Goal: Task Accomplishment & Management: Complete application form

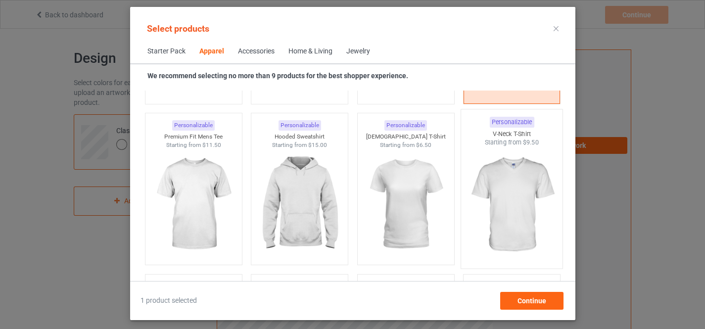
scroll to position [535, 0]
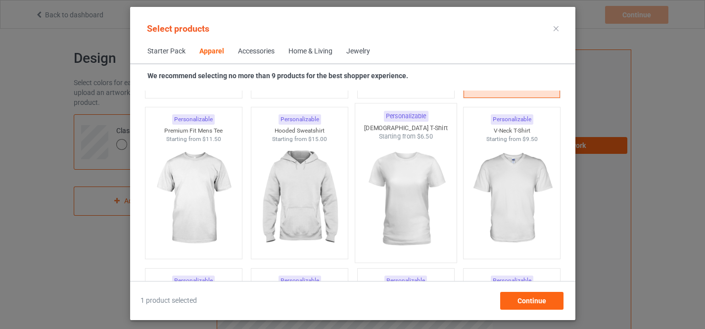
click at [403, 184] on img at bounding box center [405, 199] width 93 height 116
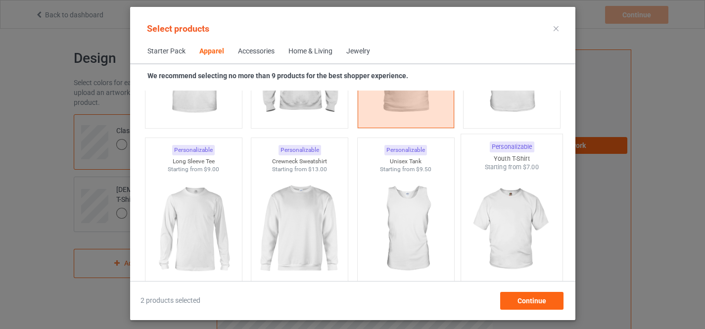
scroll to position [701, 0]
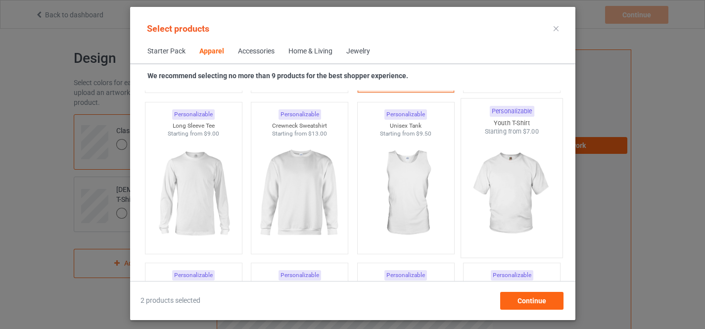
click at [499, 188] on img at bounding box center [511, 194] width 93 height 116
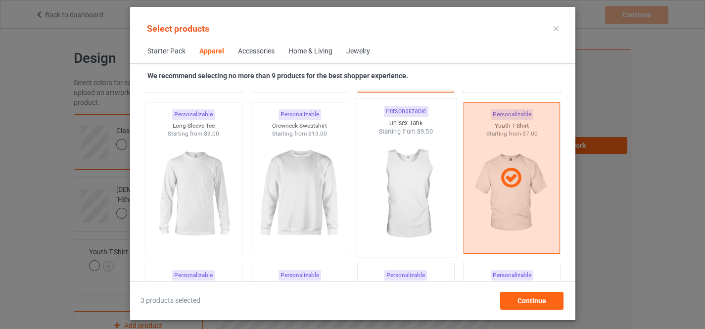
click at [404, 194] on img at bounding box center [405, 194] width 93 height 116
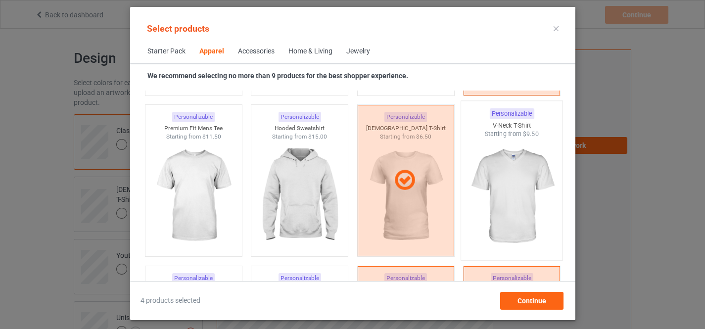
scroll to position [535, 0]
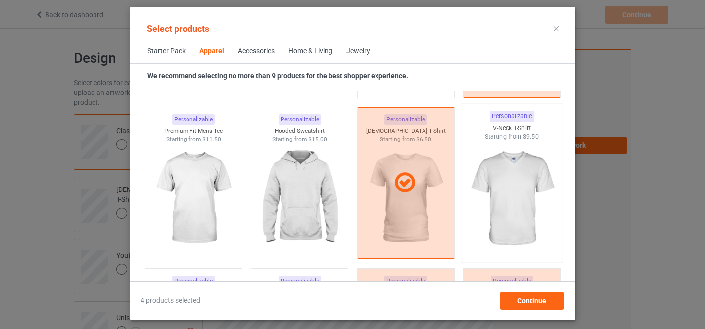
click at [502, 170] on img at bounding box center [511, 199] width 93 height 116
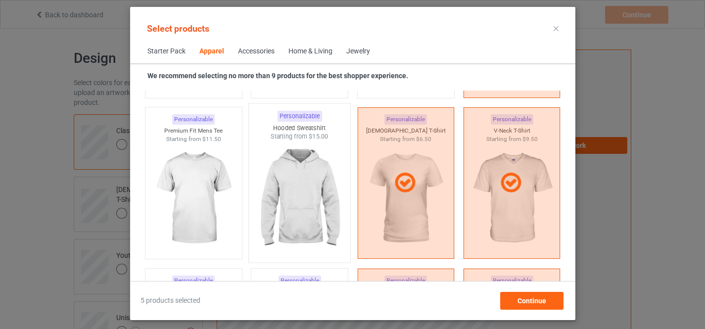
scroll to position [701, 0]
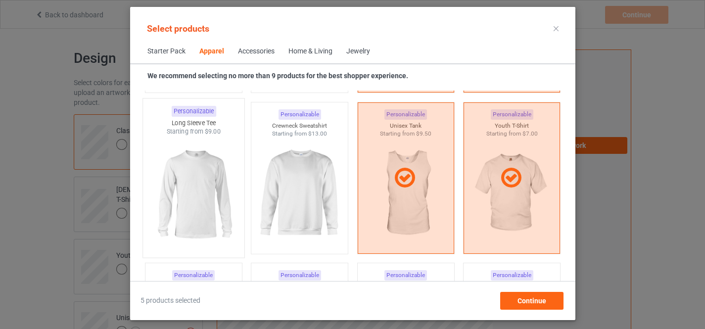
click at [208, 199] on img at bounding box center [193, 194] width 93 height 116
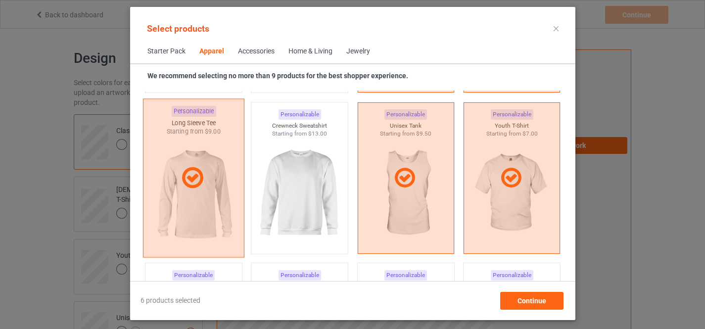
scroll to position [868, 0]
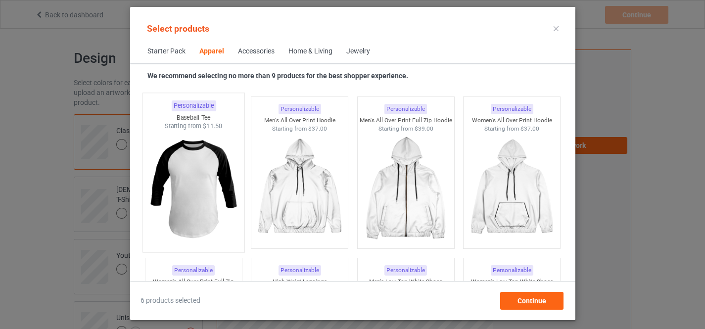
click at [201, 203] on img at bounding box center [193, 189] width 93 height 116
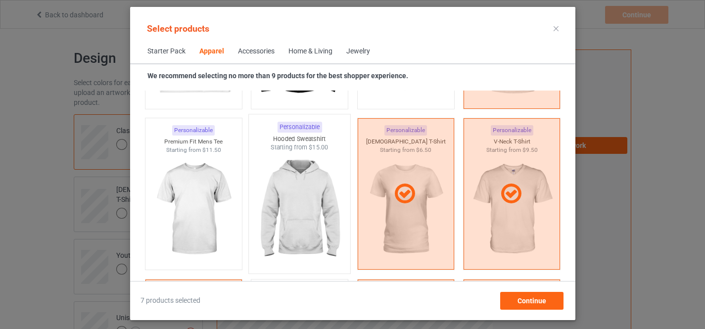
scroll to position [535, 0]
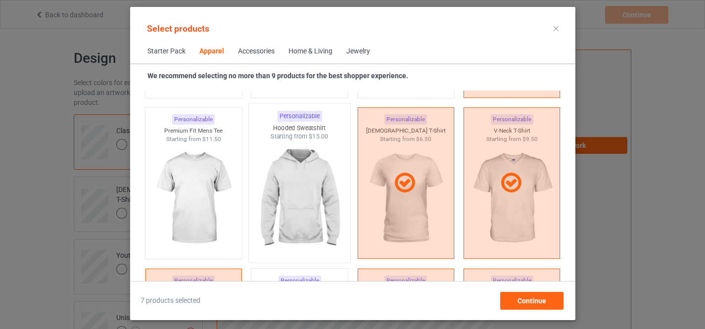
click at [291, 192] on img at bounding box center [299, 199] width 93 height 116
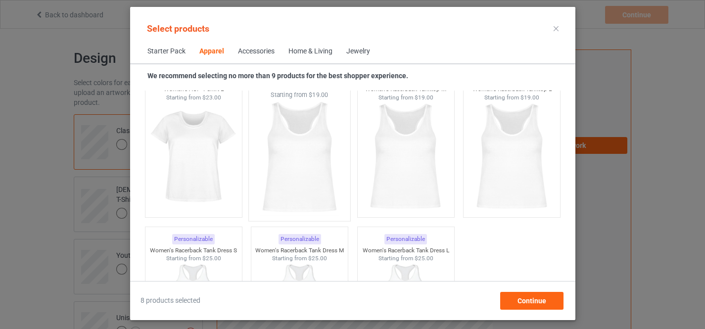
scroll to position [2032, 0]
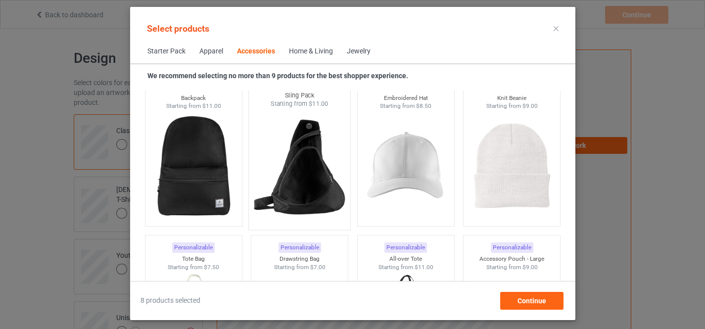
scroll to position [2864, 0]
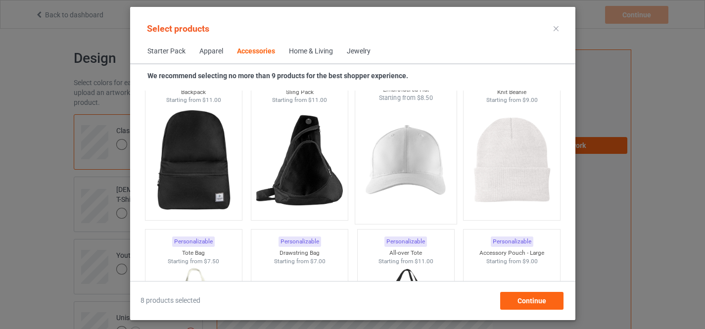
click at [395, 155] on img at bounding box center [405, 160] width 93 height 116
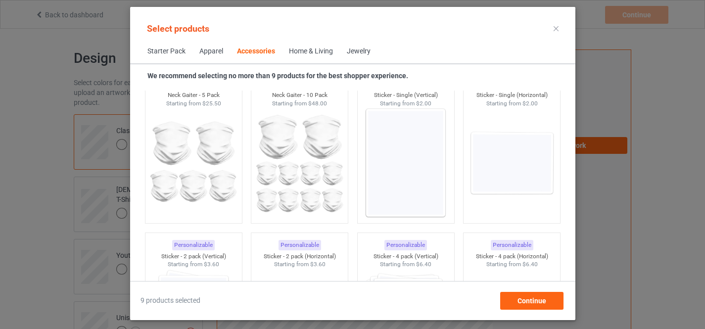
scroll to position [3363, 0]
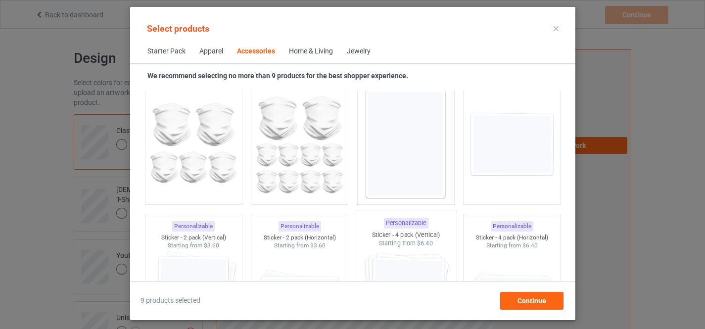
click at [409, 135] on img at bounding box center [405, 144] width 89 height 111
click at [206, 262] on img at bounding box center [193, 305] width 89 height 111
click at [399, 264] on img at bounding box center [405, 306] width 93 height 116
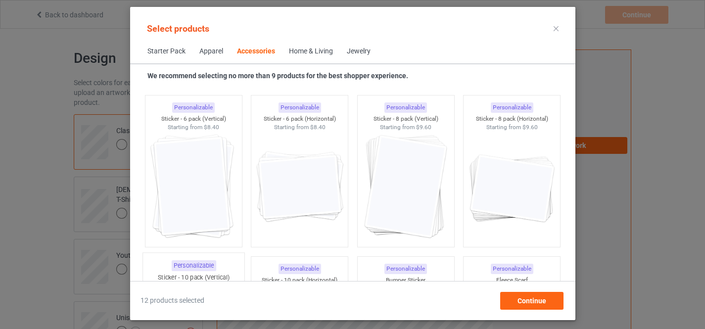
scroll to position [3695, 0]
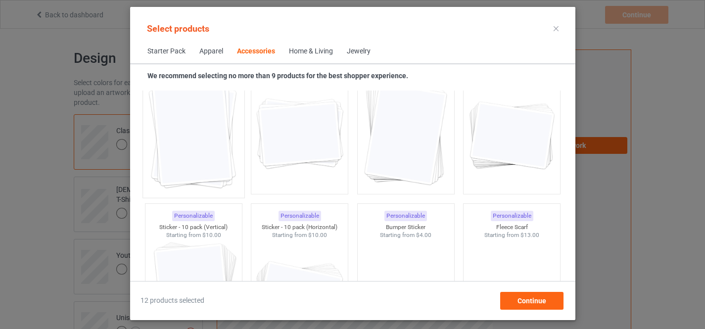
click at [192, 126] on img at bounding box center [193, 134] width 93 height 116
click at [409, 149] on img at bounding box center [405, 134] width 93 height 116
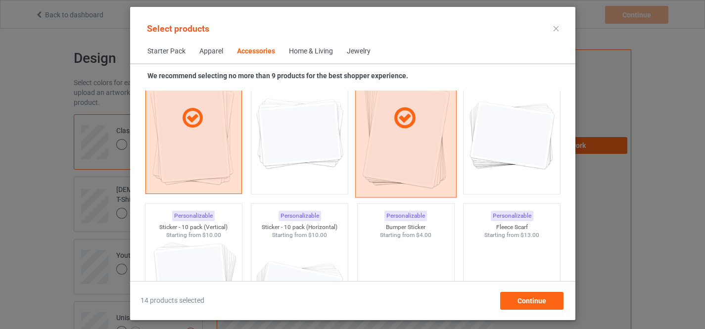
scroll to position [3841, 0]
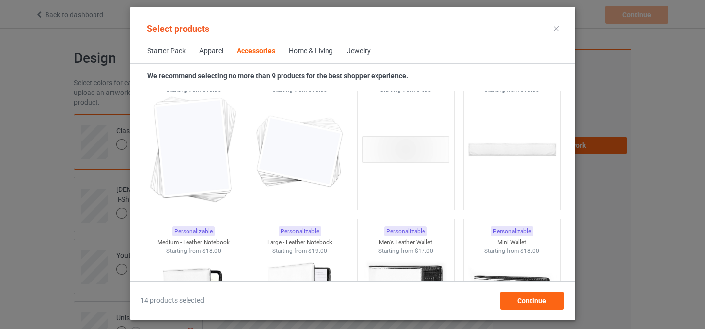
click at [203, 142] on img at bounding box center [193, 149] width 89 height 111
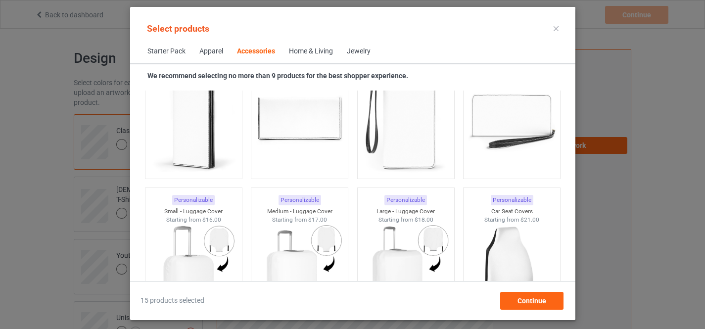
scroll to position [4361, 0]
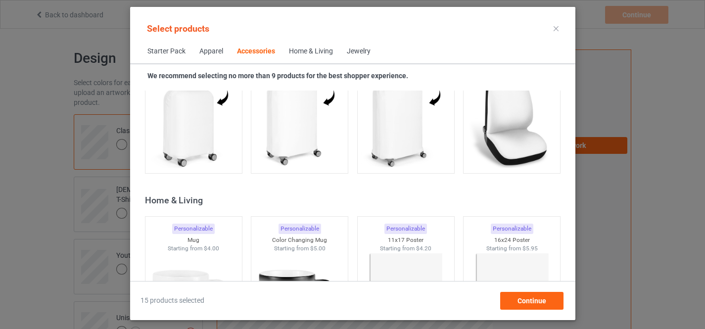
click at [279, 252] on img at bounding box center [299, 307] width 89 height 111
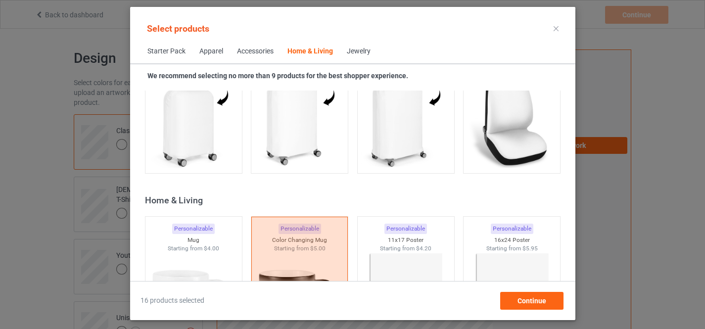
scroll to position [4527, 0]
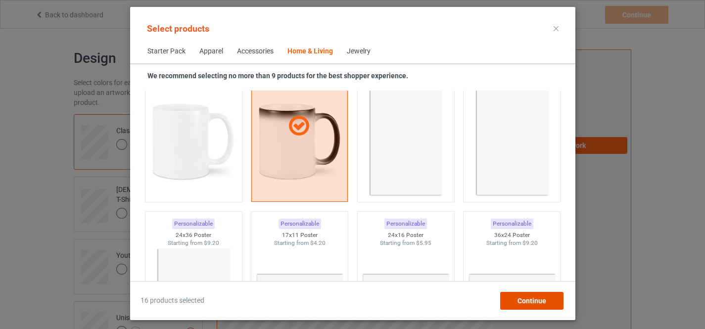
click at [528, 301] on span "Continue" at bounding box center [531, 301] width 29 height 8
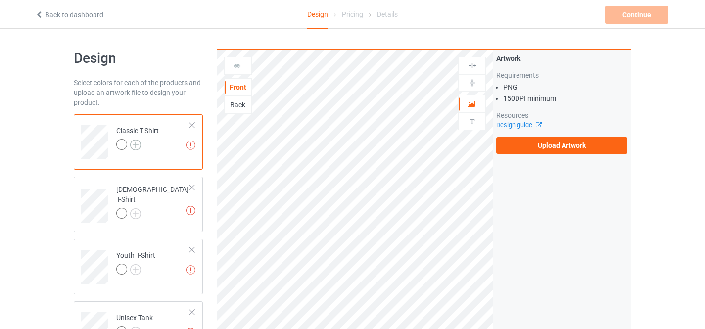
click at [134, 146] on img at bounding box center [135, 145] width 11 height 11
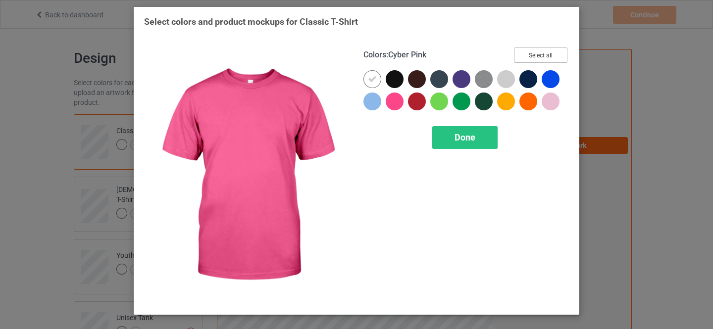
click at [535, 53] on button "Select all" at bounding box center [540, 55] width 53 height 15
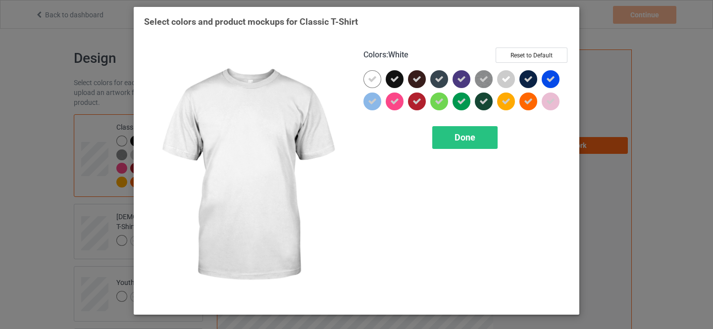
click at [370, 80] on icon at bounding box center [372, 79] width 9 height 9
click at [374, 77] on div at bounding box center [372, 79] width 18 height 18
click at [460, 138] on span "Done" at bounding box center [464, 137] width 21 height 10
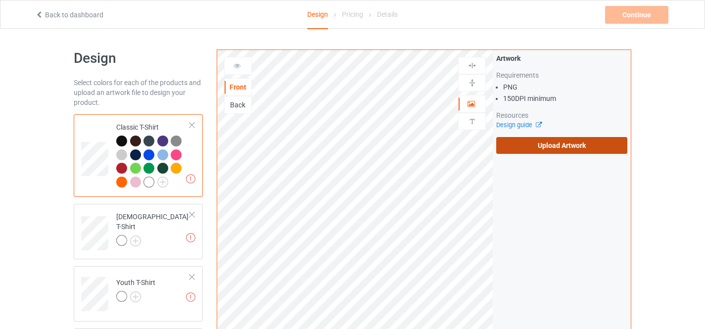
click at [549, 149] on label "Upload Artwork" at bounding box center [562, 145] width 131 height 17
click at [0, 0] on input "Upload Artwork" at bounding box center [0, 0] width 0 height 0
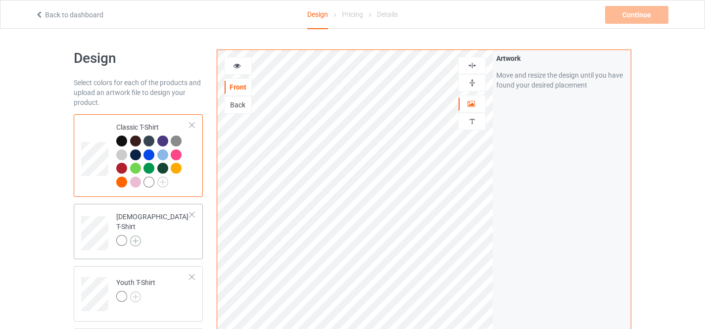
click at [138, 236] on img at bounding box center [135, 241] width 11 height 11
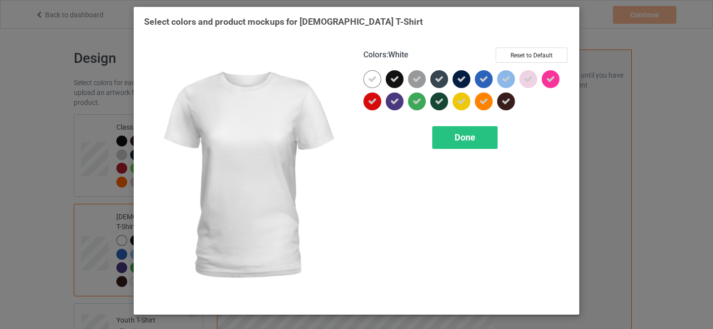
click at [370, 80] on icon at bounding box center [372, 79] width 9 height 9
click at [369, 80] on div at bounding box center [372, 79] width 18 height 18
click at [464, 138] on span "Done" at bounding box center [464, 137] width 21 height 10
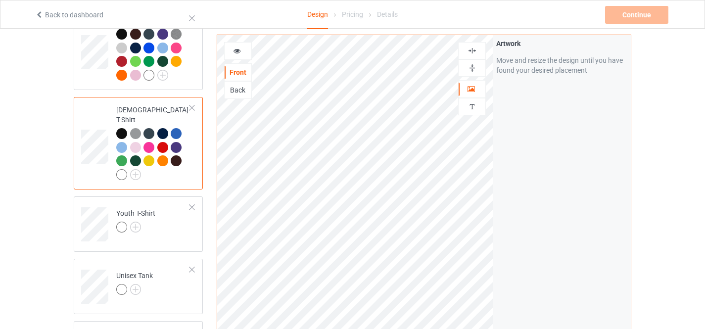
scroll to position [198, 0]
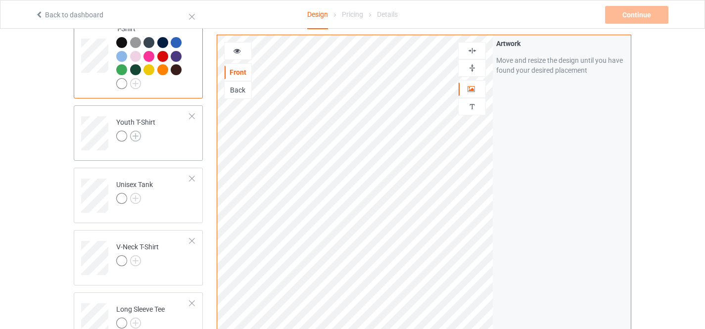
click at [137, 131] on img at bounding box center [135, 136] width 11 height 11
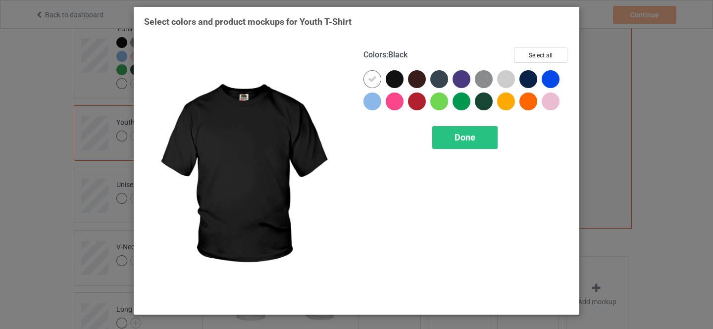
click at [540, 54] on button "Select all" at bounding box center [540, 55] width 53 height 15
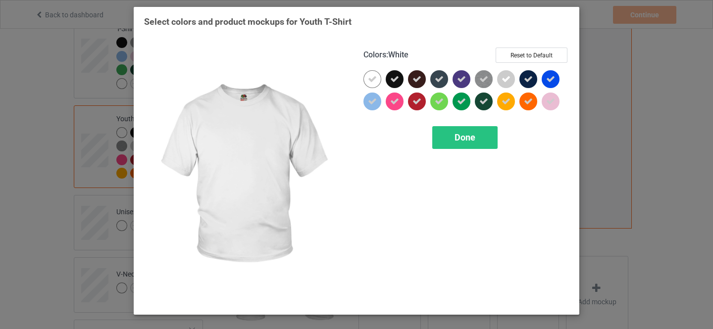
click at [370, 80] on icon at bounding box center [372, 79] width 9 height 9
click at [370, 80] on div at bounding box center [372, 79] width 18 height 18
click at [465, 141] on span "Done" at bounding box center [464, 137] width 21 height 10
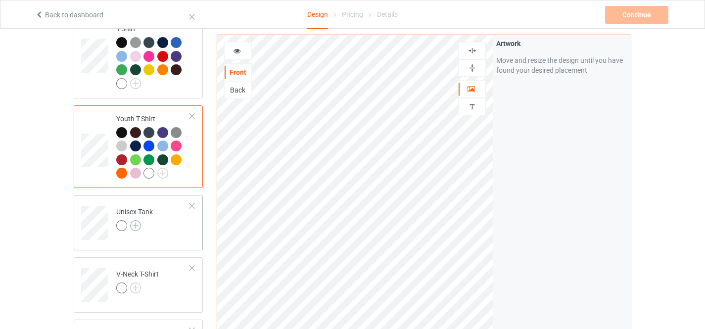
click at [134, 220] on img at bounding box center [135, 225] width 11 height 11
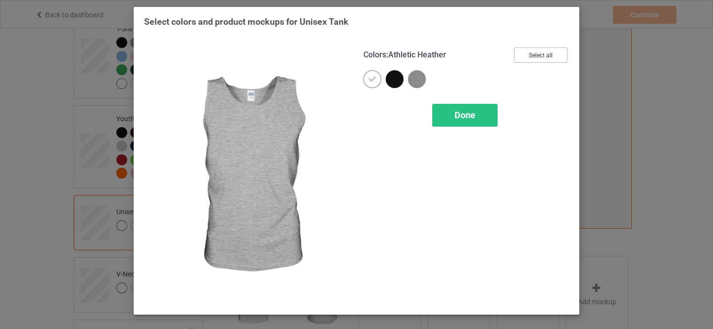
click at [537, 57] on button "Select all" at bounding box center [540, 55] width 53 height 15
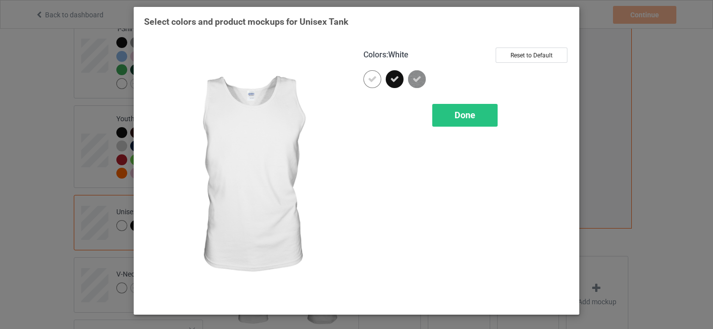
click at [372, 80] on icon at bounding box center [372, 79] width 9 height 9
click at [373, 80] on div at bounding box center [372, 79] width 18 height 18
click at [458, 117] on span "Done" at bounding box center [464, 115] width 21 height 10
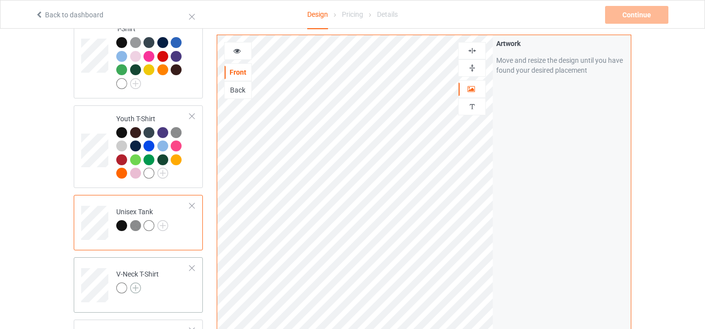
click at [135, 283] on img at bounding box center [135, 288] width 11 height 11
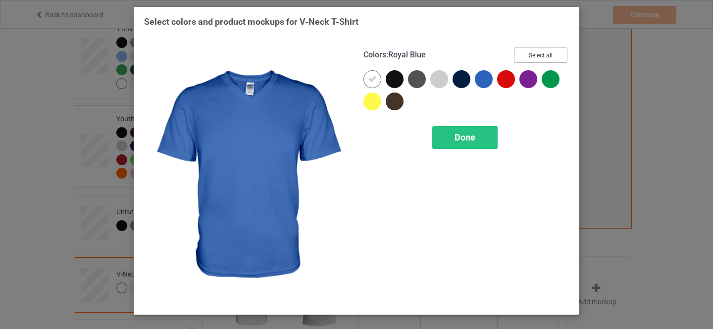
click at [540, 54] on button "Select all" at bounding box center [540, 55] width 53 height 15
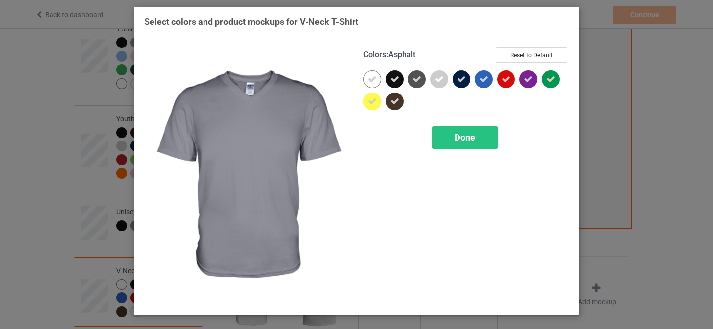
click at [373, 77] on icon at bounding box center [372, 79] width 9 height 9
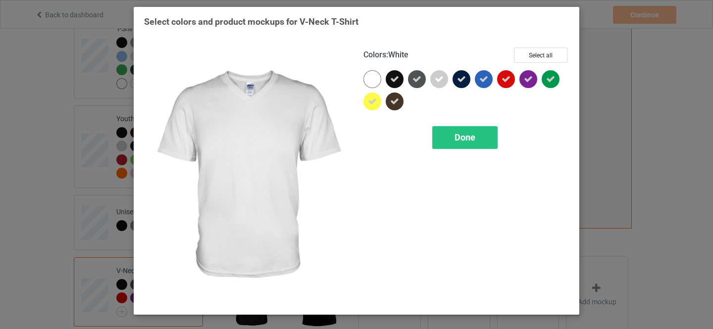
click at [372, 81] on div at bounding box center [372, 79] width 18 height 18
click at [464, 138] on span "Done" at bounding box center [464, 137] width 21 height 10
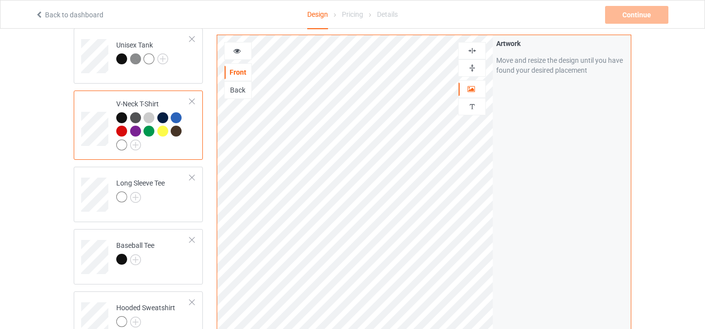
scroll to position [396, 0]
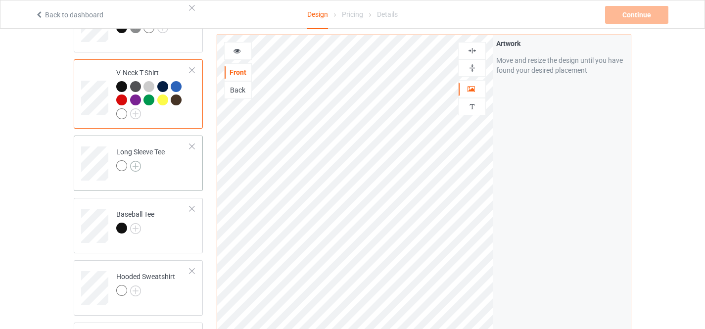
click at [136, 161] on img at bounding box center [135, 166] width 11 height 11
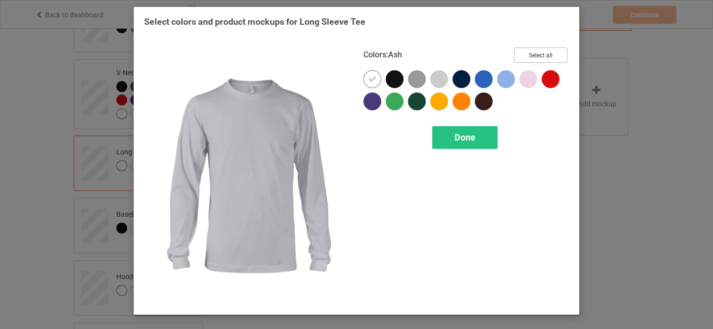
click at [541, 55] on button "Select all" at bounding box center [540, 55] width 53 height 15
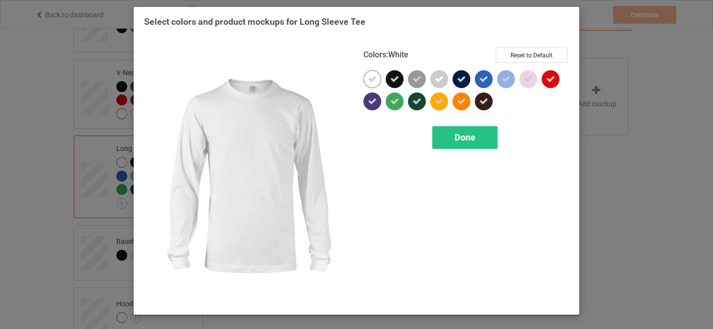
click at [373, 80] on icon at bounding box center [372, 79] width 9 height 9
click at [372, 79] on div at bounding box center [372, 79] width 18 height 18
click at [465, 139] on span "Done" at bounding box center [464, 137] width 21 height 10
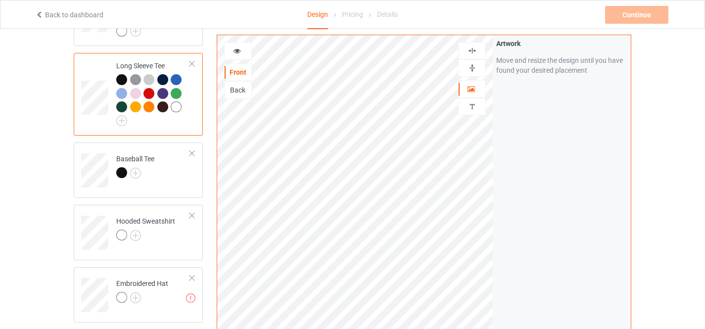
scroll to position [495, 0]
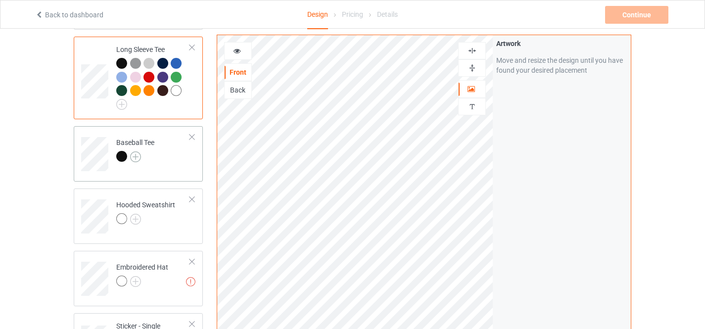
click at [135, 151] on img at bounding box center [135, 156] width 11 height 11
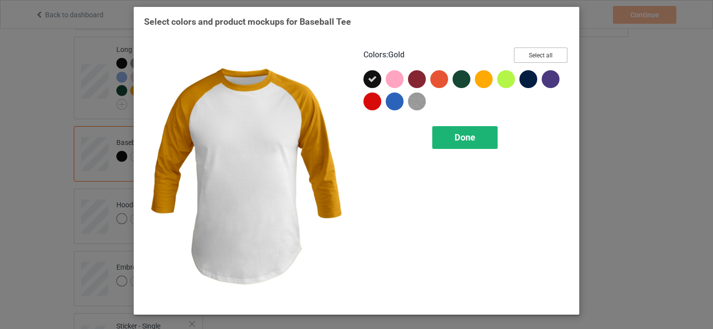
click at [541, 53] on button "Select all" at bounding box center [540, 55] width 53 height 15
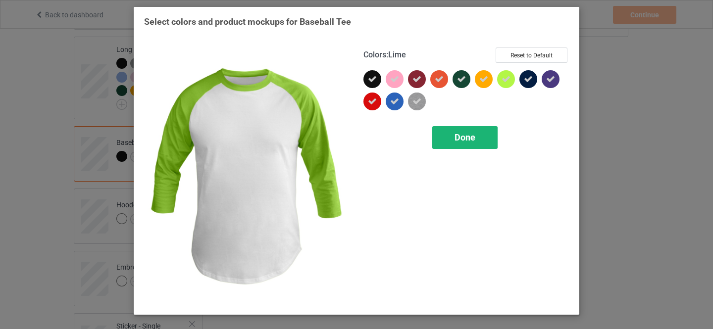
click at [466, 139] on span "Done" at bounding box center [464, 137] width 21 height 10
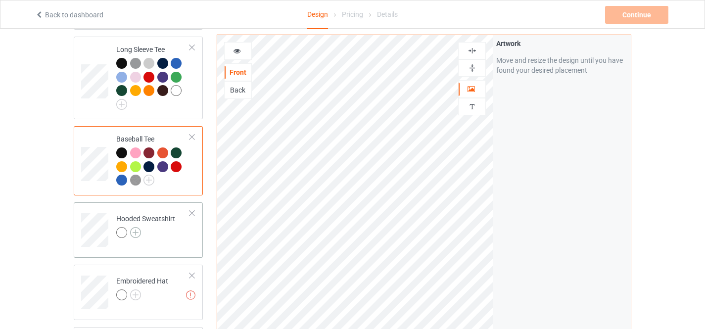
click at [136, 227] on img at bounding box center [135, 232] width 11 height 11
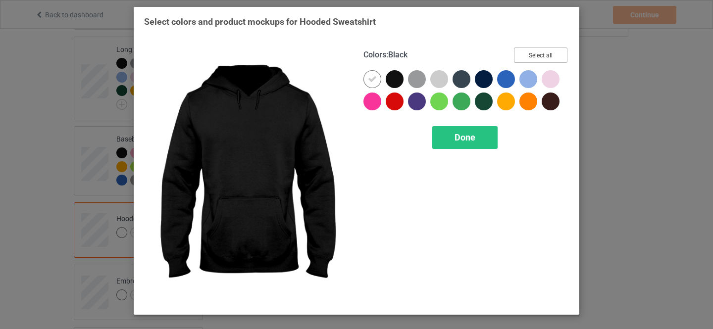
click at [535, 52] on button "Select all" at bounding box center [540, 55] width 53 height 15
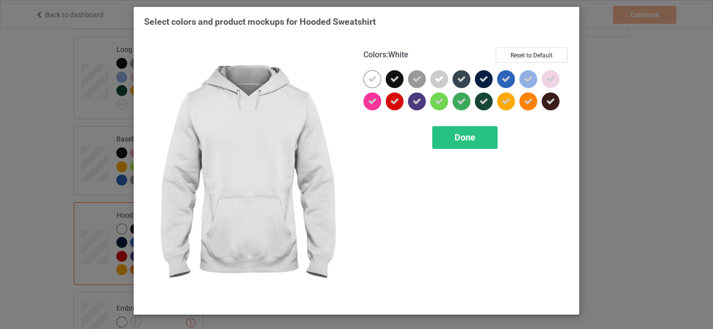
click at [373, 81] on icon at bounding box center [372, 79] width 9 height 9
click at [372, 80] on div at bounding box center [372, 79] width 18 height 18
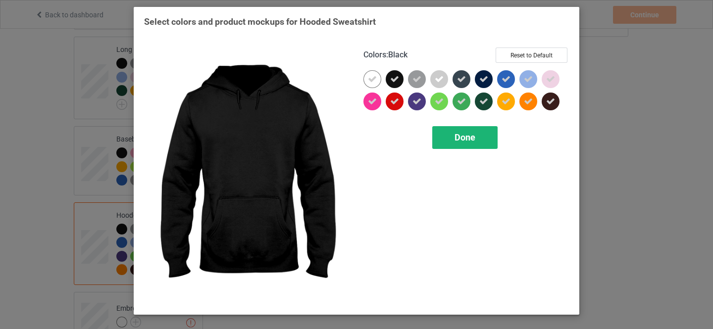
click at [478, 144] on div "Done" at bounding box center [464, 137] width 65 height 23
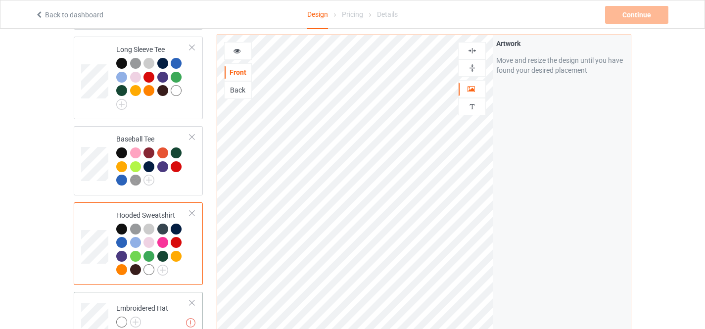
scroll to position [644, 0]
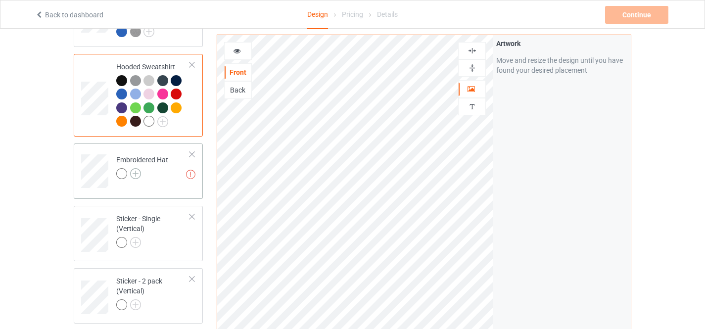
click at [134, 168] on img at bounding box center [135, 173] width 11 height 11
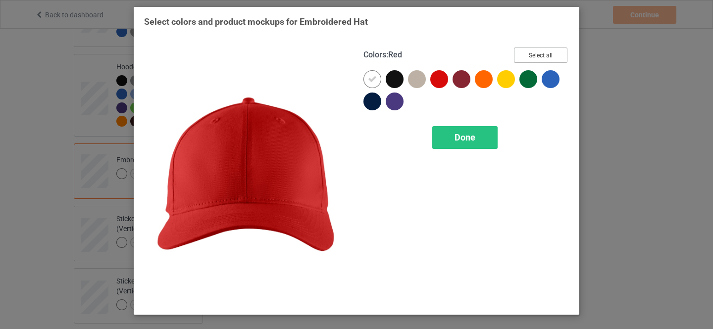
click at [538, 54] on button "Select all" at bounding box center [540, 55] width 53 height 15
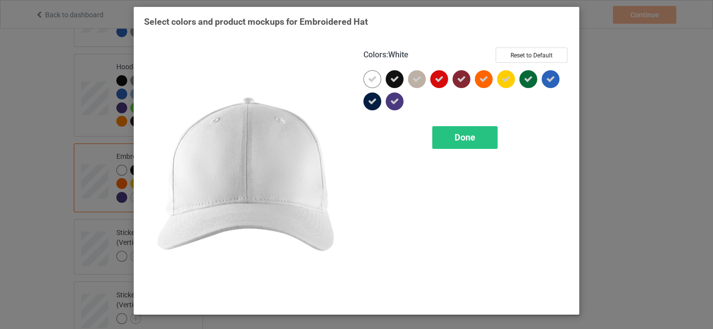
click at [370, 79] on icon at bounding box center [372, 79] width 9 height 9
click at [370, 79] on div at bounding box center [372, 79] width 18 height 18
click at [460, 139] on span "Done" at bounding box center [464, 137] width 21 height 10
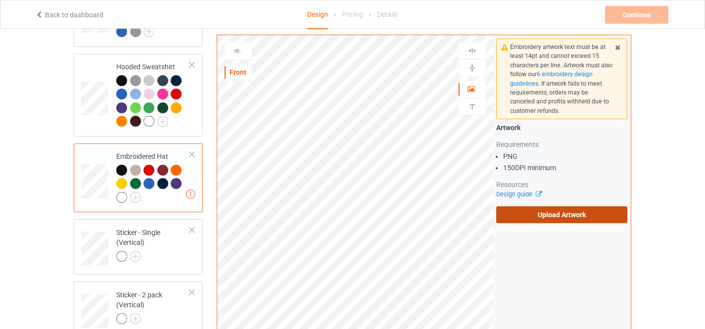
click at [548, 216] on label "Upload Artwork" at bounding box center [562, 214] width 131 height 17
click at [0, 0] on input "Upload Artwork" at bounding box center [0, 0] width 0 height 0
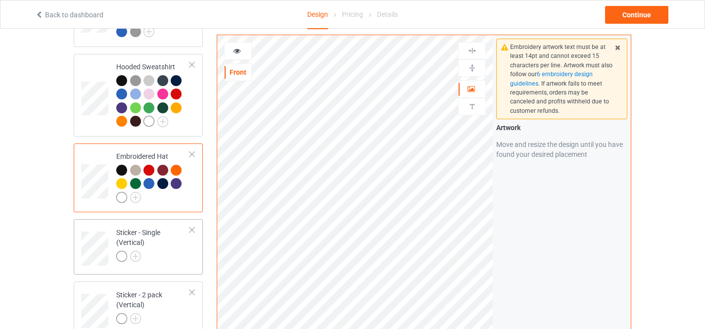
click at [149, 251] on div at bounding box center [153, 258] width 74 height 14
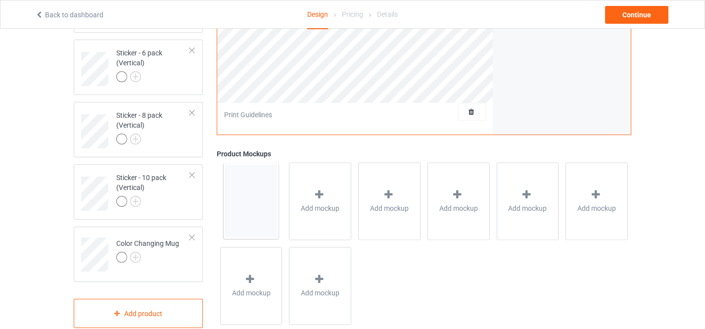
scroll to position [1025, 0]
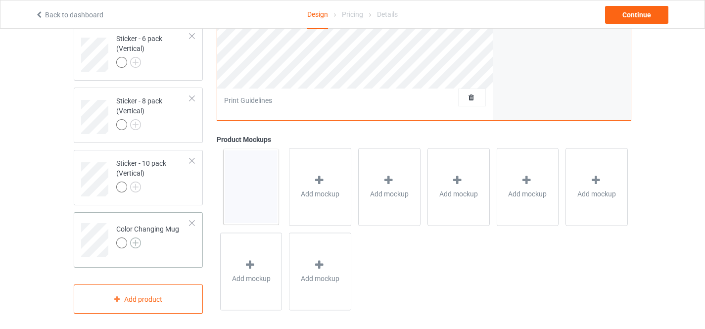
click at [134, 238] on img at bounding box center [135, 243] width 11 height 11
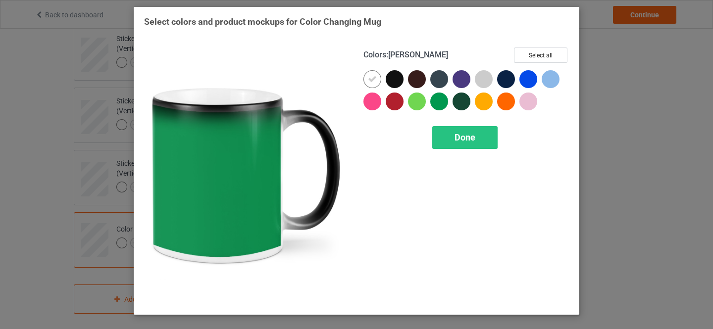
click at [537, 53] on button "Select all" at bounding box center [540, 55] width 53 height 15
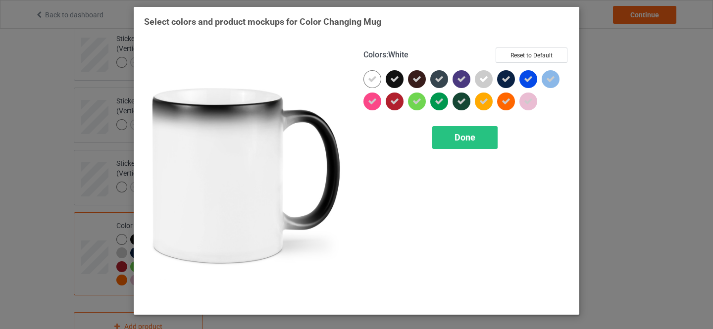
click at [373, 79] on icon at bounding box center [372, 79] width 9 height 9
drag, startPoint x: 372, startPoint y: 80, endPoint x: 465, endPoint y: 139, distance: 110.1
click at [372, 80] on div at bounding box center [372, 79] width 18 height 18
click at [465, 140] on span "Done" at bounding box center [464, 137] width 21 height 10
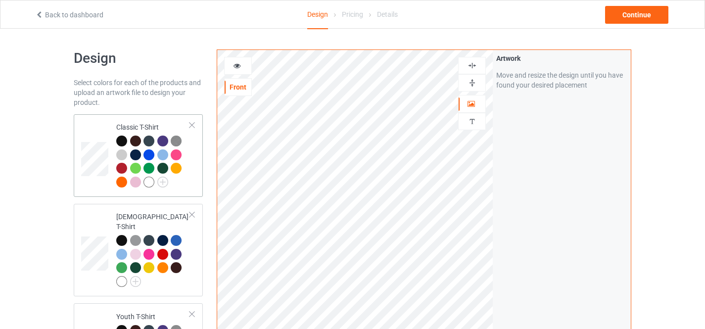
click at [85, 124] on td at bounding box center [96, 155] width 30 height 75
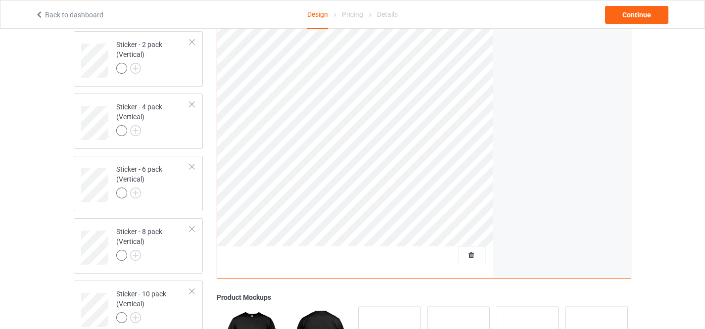
scroll to position [1052, 0]
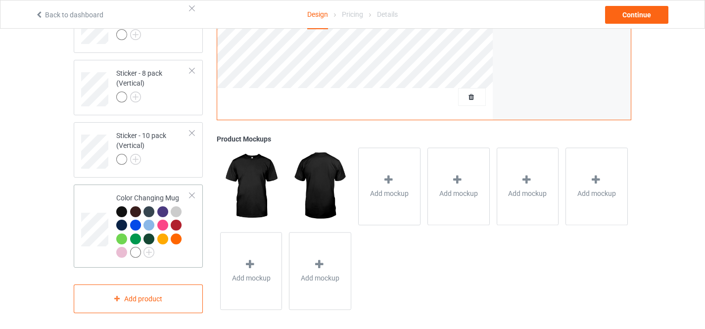
click at [92, 198] on td at bounding box center [96, 226] width 30 height 75
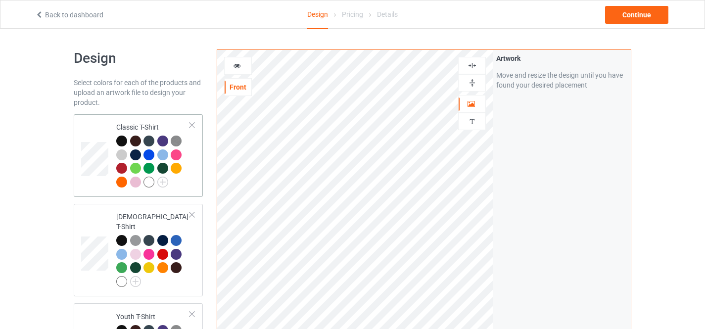
click at [85, 123] on td at bounding box center [96, 155] width 30 height 75
click at [238, 65] on icon at bounding box center [237, 64] width 8 height 7
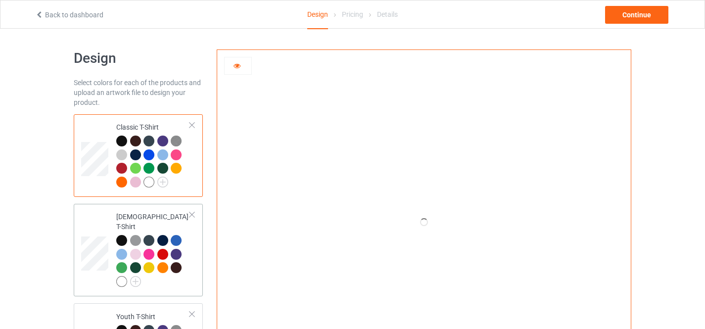
click at [87, 225] on td at bounding box center [96, 250] width 30 height 85
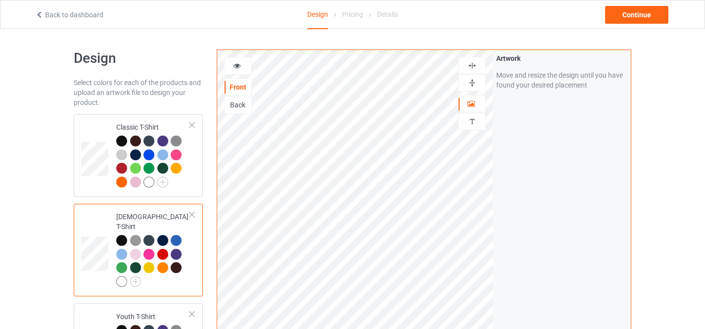
click at [237, 68] on icon at bounding box center [237, 64] width 8 height 7
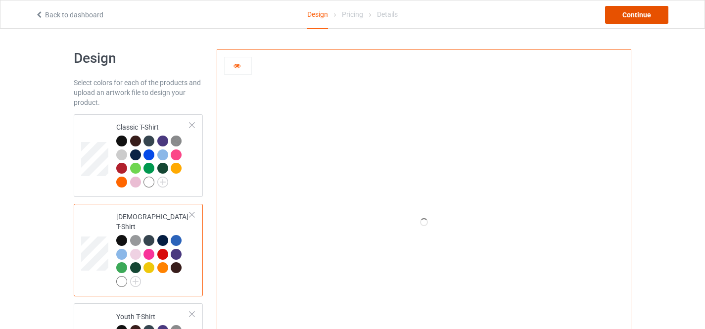
click at [633, 12] on div "Continue" at bounding box center [636, 15] width 63 height 18
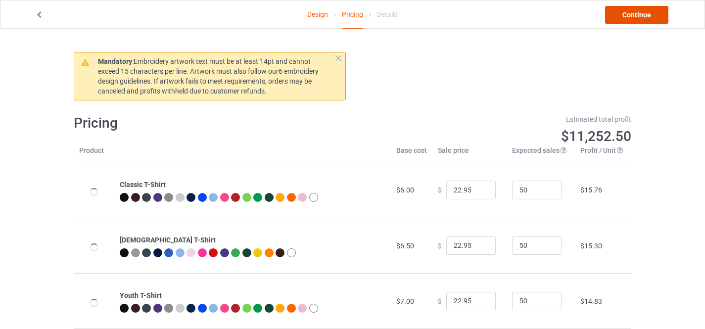
click at [629, 14] on link "Continue" at bounding box center [636, 15] width 63 height 18
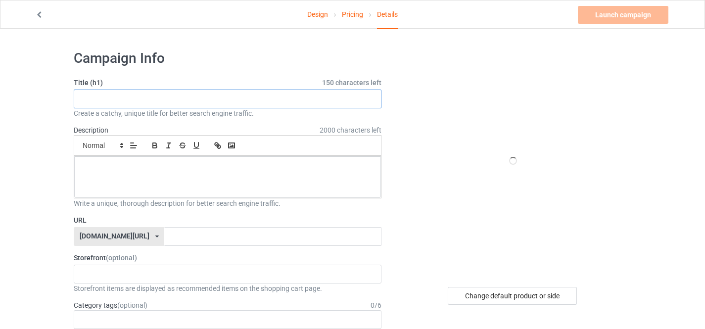
click at [150, 97] on input "text" at bounding box center [228, 99] width 308 height 19
type input "hope hate he"
type input "HOPE HATE HEAL HARMONY"
click at [150, 180] on div at bounding box center [227, 177] width 307 height 42
click at [170, 234] on input "text" at bounding box center [272, 236] width 217 height 19
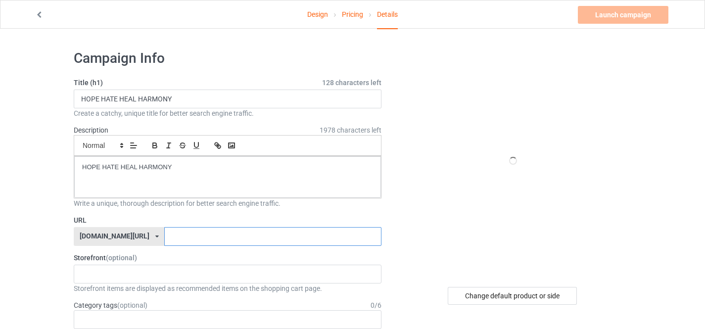
paste input "HOPE HATE HEAL HARMONY"
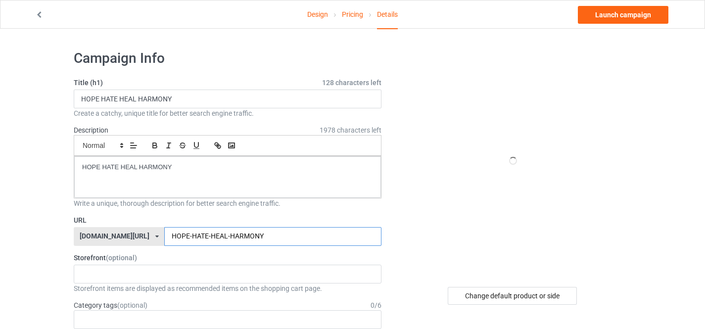
type input "HOPE-HATE-HEAL-HARMONY"
click at [122, 239] on div "[DOMAIN_NAME][URL]" at bounding box center [115, 236] width 70 height 7
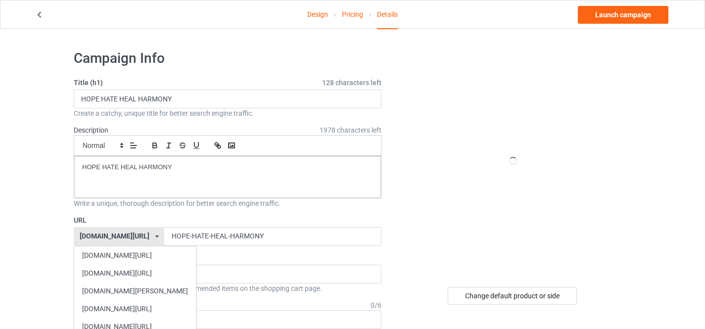
click at [116, 307] on div "[DOMAIN_NAME][URL]" at bounding box center [135, 309] width 122 height 18
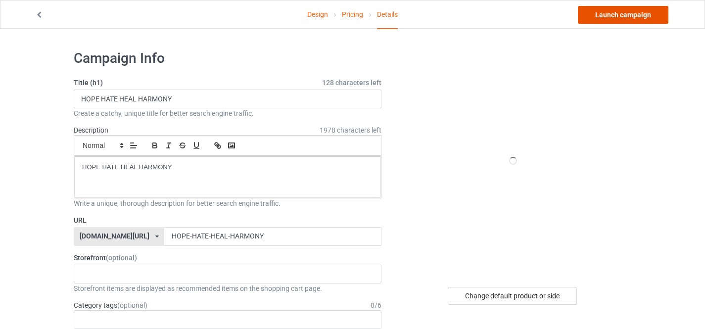
click at [619, 17] on link "Launch campaign" at bounding box center [623, 15] width 91 height 18
